Goal: Transaction & Acquisition: Purchase product/service

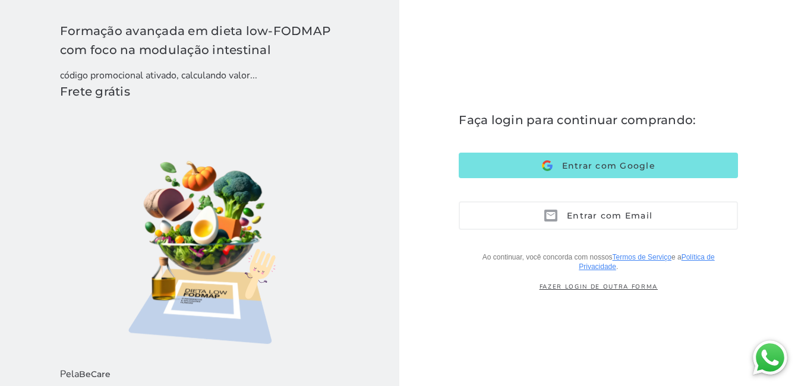
scroll to position [59, 0]
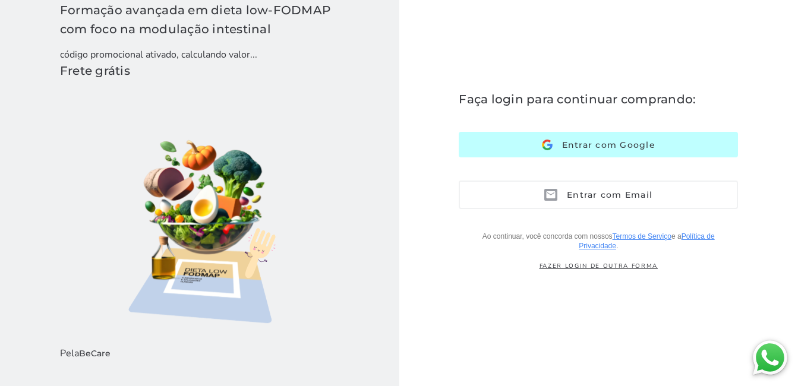
click at [549, 144] on img at bounding box center [547, 145] width 11 height 11
